Goal: Find specific page/section: Find specific page/section

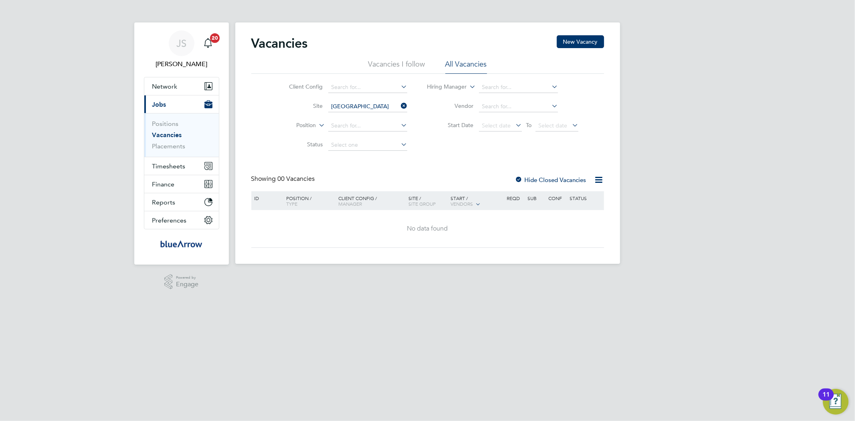
click at [399, 105] on icon at bounding box center [399, 105] width 0 height 11
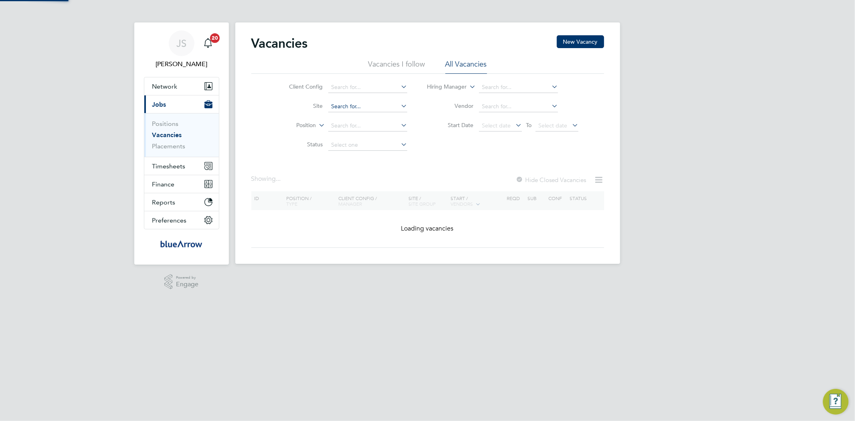
click at [377, 105] on input at bounding box center [367, 106] width 79 height 11
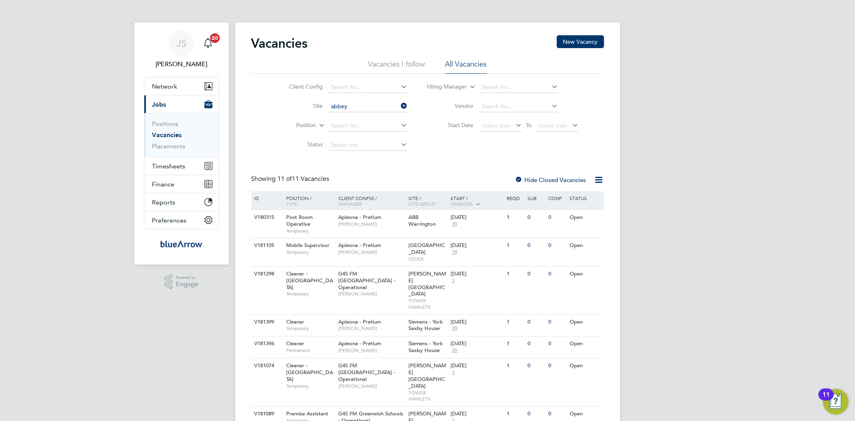
click at [368, 115] on li "[GEOGRAPHIC_DATA]" at bounding box center [370, 117] width 85 height 11
type input "[GEOGRAPHIC_DATA]"
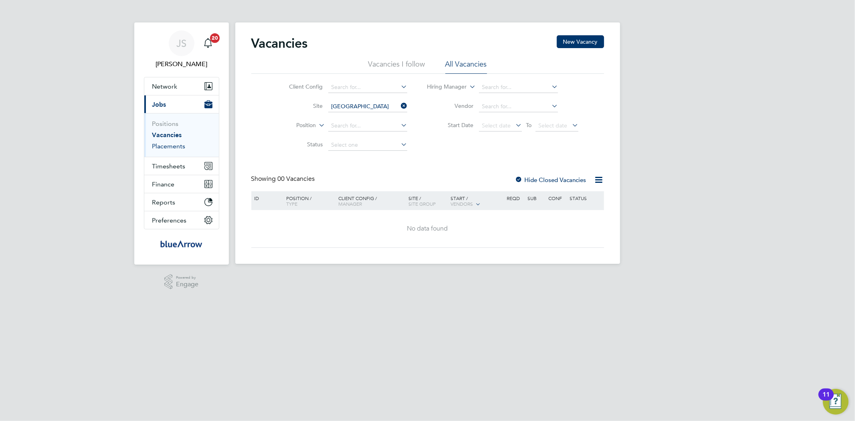
click at [170, 149] on link "Placements" at bounding box center [168, 146] width 33 height 8
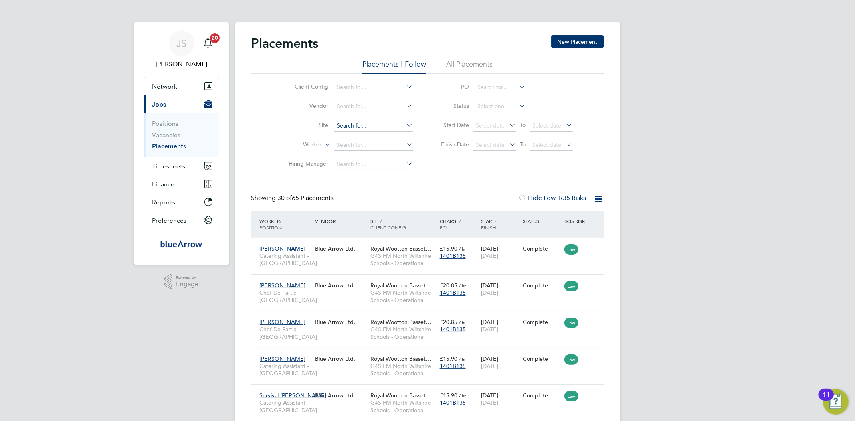
click at [345, 121] on input at bounding box center [373, 125] width 79 height 11
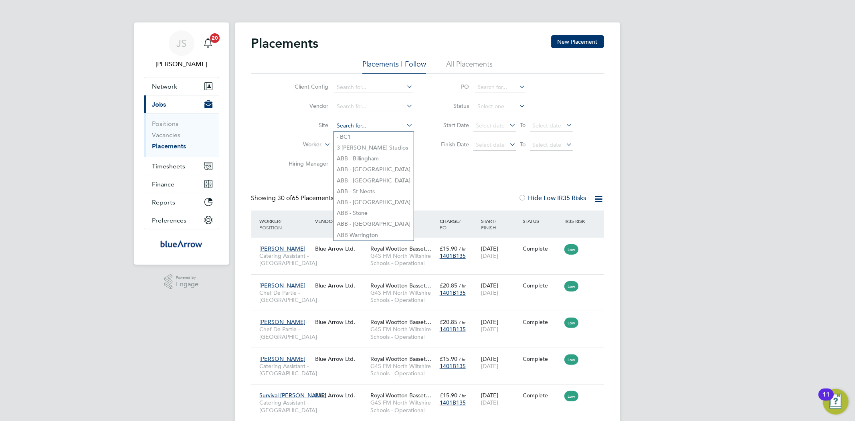
click at [345, 121] on input at bounding box center [373, 125] width 79 height 11
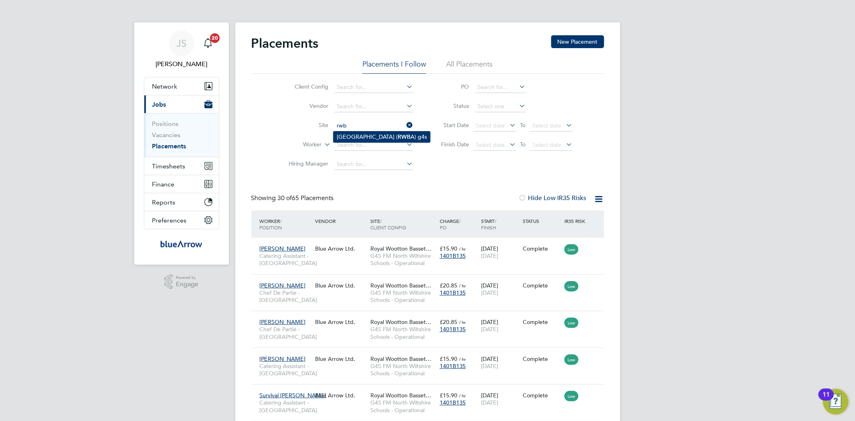
click at [363, 135] on li "Royal Wootton Basset Academy ( RWB A) g4s" at bounding box center [381, 136] width 97 height 11
type input "Royal Wootton Basset Academy (RWBA) g4s"
